Goal: Navigation & Orientation: Go to known website

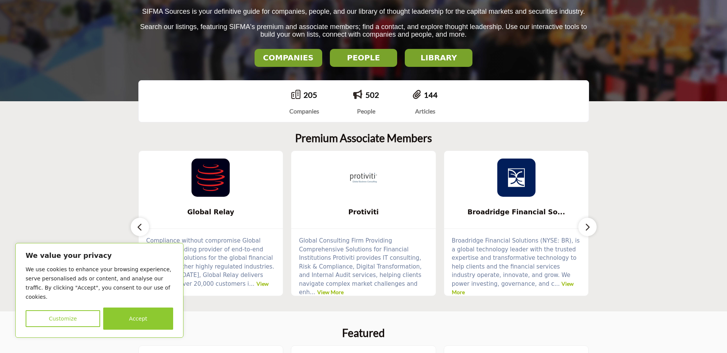
scroll to position [382, 0]
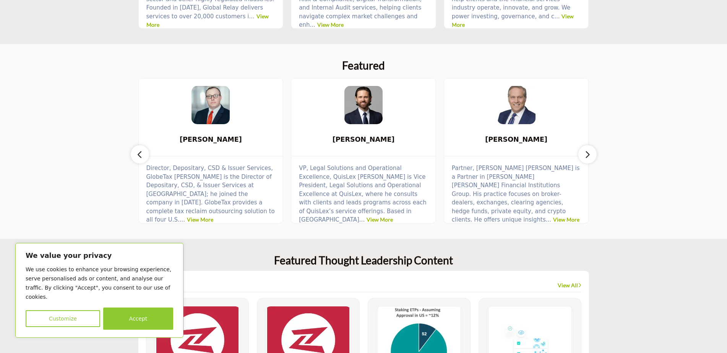
click at [139, 324] on button "Accept" at bounding box center [138, 319] width 70 height 22
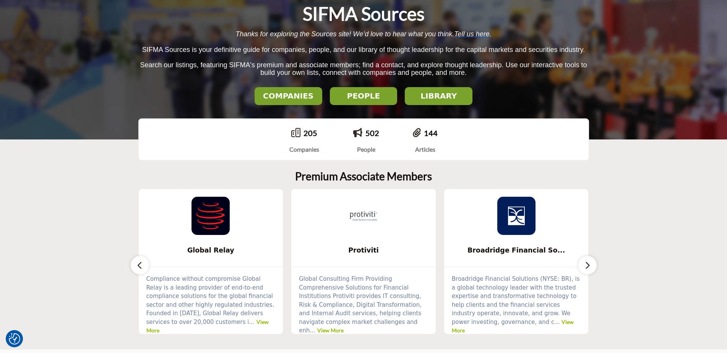
scroll to position [0, 0]
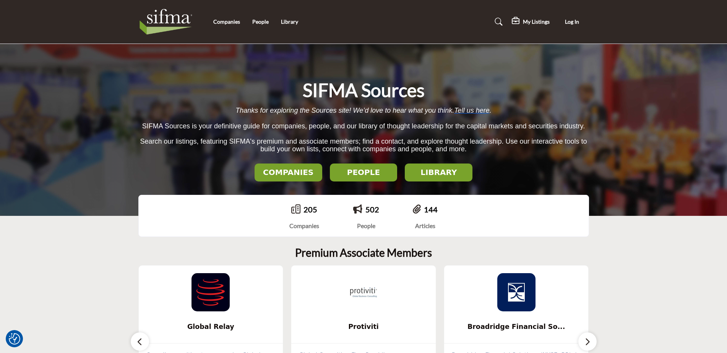
click at [157, 14] on img at bounding box center [167, 22] width 59 height 31
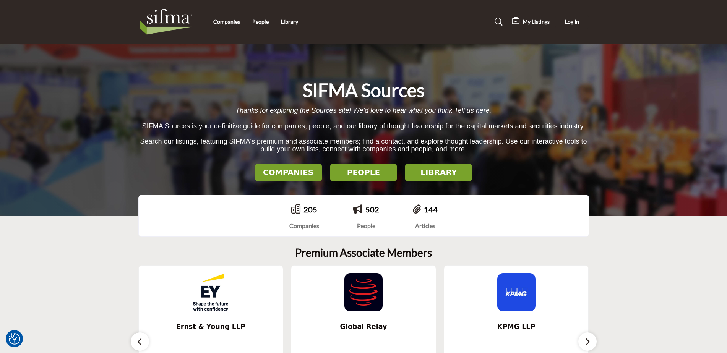
click at [160, 20] on img at bounding box center [167, 22] width 59 height 31
